Goal: Check status: Check status

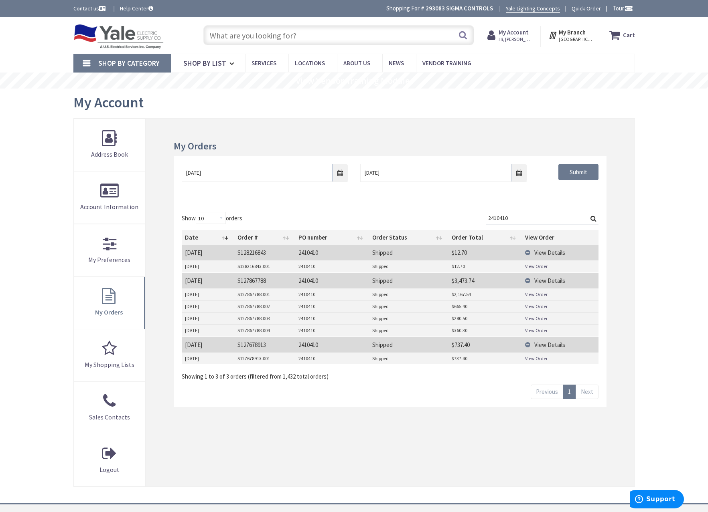
drag, startPoint x: 511, startPoint y: 221, endPoint x: 421, endPoint y: 212, distance: 90.6
click at [439, 217] on div "Show 10 25 50 100 orders Search: 2410410 Date Order # PO number Order Status Or…" at bounding box center [390, 296] width 416 height 169
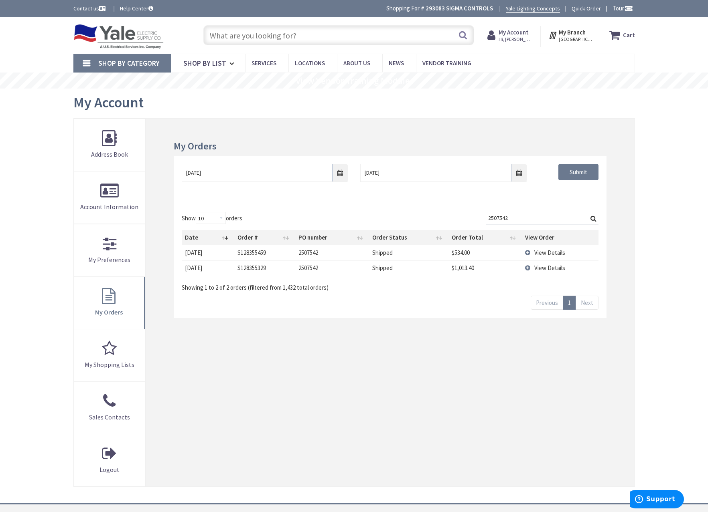
type input "2507542"
click at [550, 269] on span "View Details" at bounding box center [549, 268] width 31 height 8
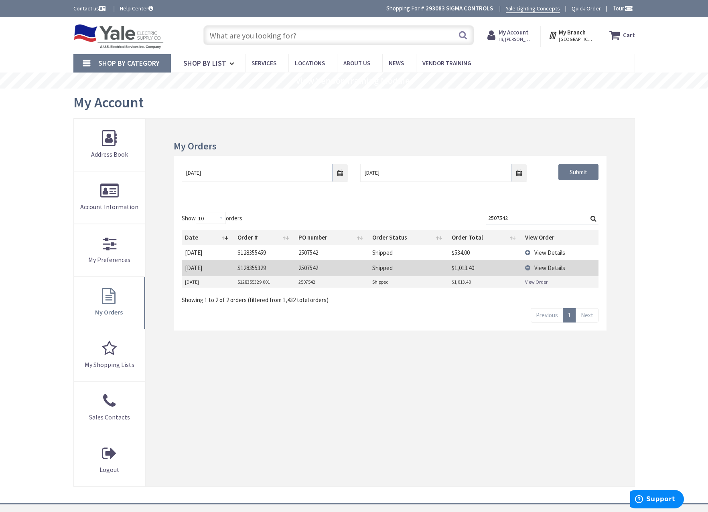
click at [540, 281] on link "View Order" at bounding box center [536, 282] width 22 height 7
click at [543, 252] on span "View Details" at bounding box center [549, 253] width 31 height 8
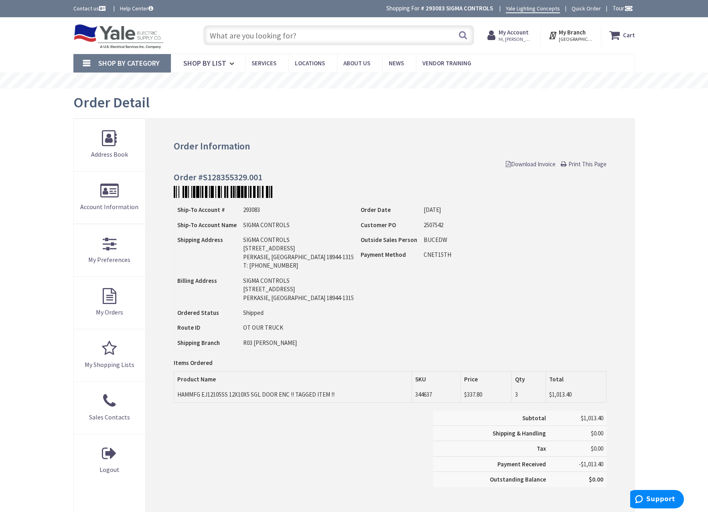
type input "[GEOGRAPHIC_DATA], [GEOGRAPHIC_DATA]"
